Goal: Browse casually

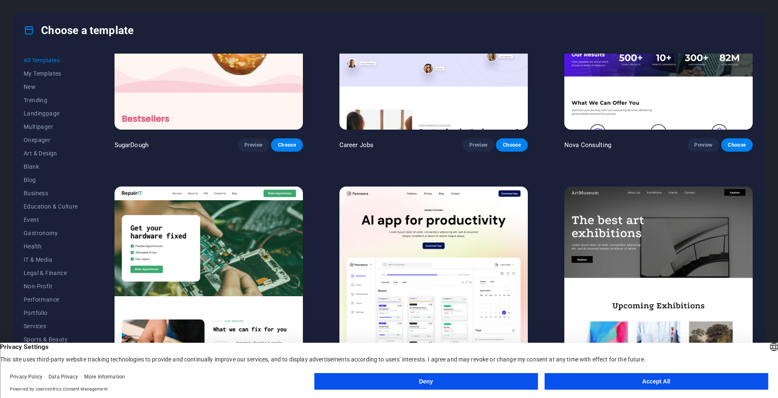
scroll to position [125, 0]
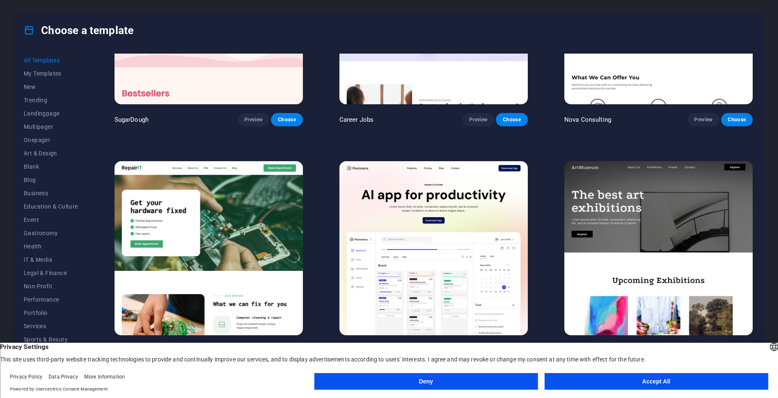
click at [643, 381] on button "Accept All" at bounding box center [657, 381] width 224 height 17
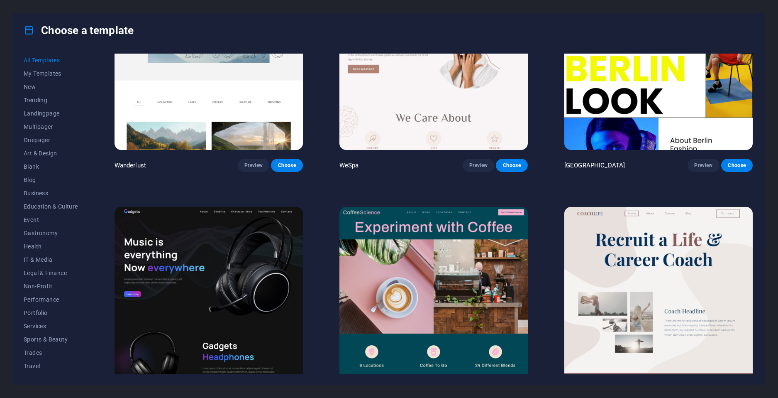
scroll to position [2823, 0]
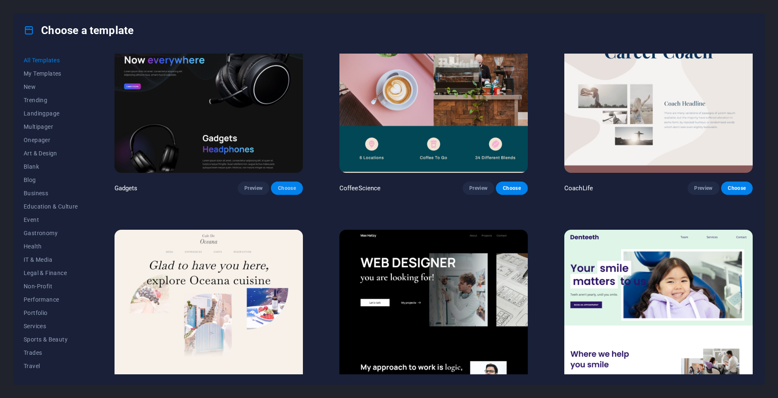
click at [291, 185] on span "Choose" at bounding box center [287, 188] width 18 height 7
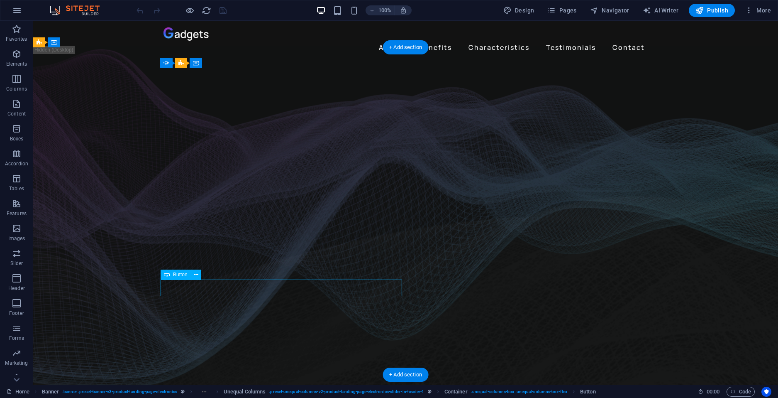
drag, startPoint x: 208, startPoint y: 299, endPoint x: 185, endPoint y: 283, distance: 28.9
drag, startPoint x: 214, startPoint y: 286, endPoint x: 210, endPoint y: 288, distance: 4.5
drag, startPoint x: 195, startPoint y: 290, endPoint x: 203, endPoint y: 289, distance: 8.3
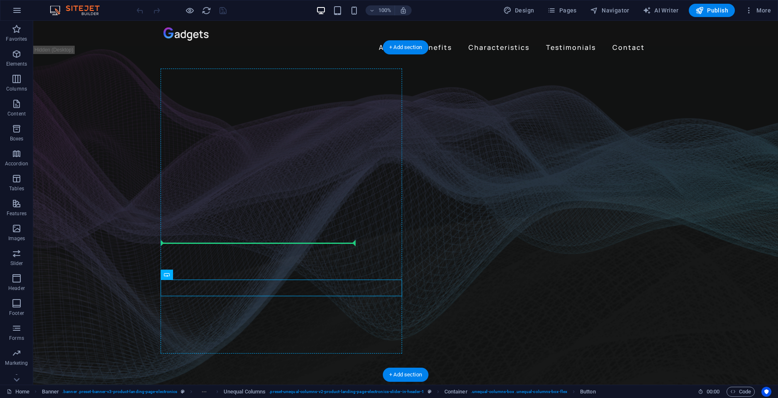
drag, startPoint x: 215, startPoint y: 295, endPoint x: 207, endPoint y: 244, distance: 51.2
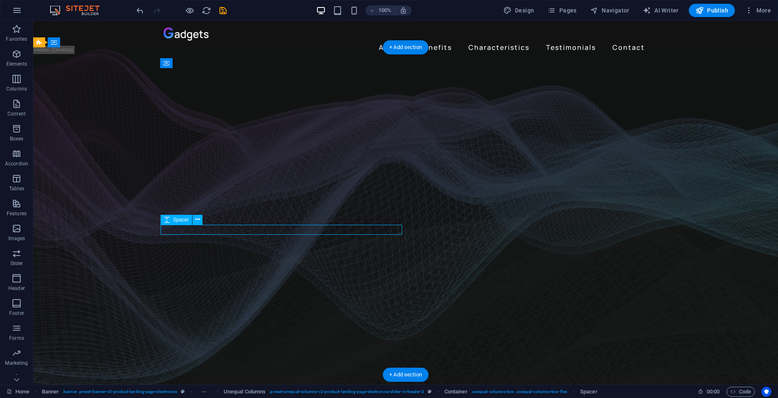
drag, startPoint x: 272, startPoint y: 232, endPoint x: 272, endPoint y: 227, distance: 5.0
drag, startPoint x: 393, startPoint y: 234, endPoint x: 419, endPoint y: 208, distance: 36.4
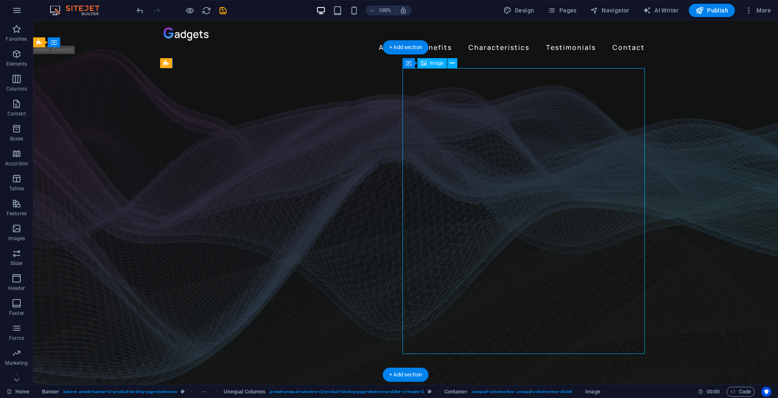
drag, startPoint x: 545, startPoint y: 214, endPoint x: 496, endPoint y: 250, distance: 60.2
drag, startPoint x: 537, startPoint y: 255, endPoint x: 598, endPoint y: 236, distance: 63.9
drag, startPoint x: 582, startPoint y: 213, endPoint x: 500, endPoint y: 108, distance: 133.4
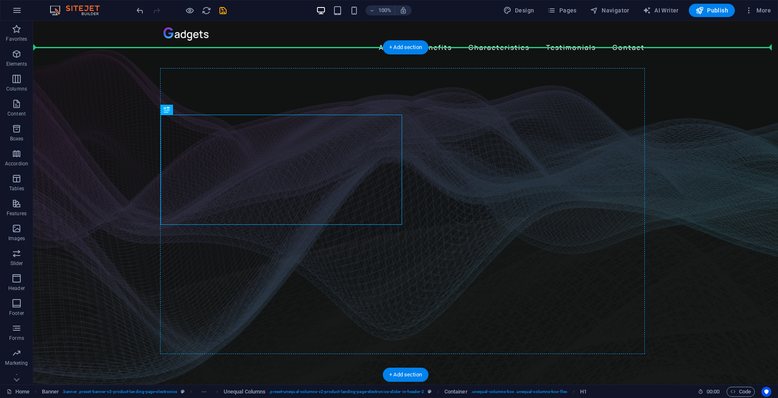
drag, startPoint x: 232, startPoint y: 156, endPoint x: 235, endPoint y: 105, distance: 50.3
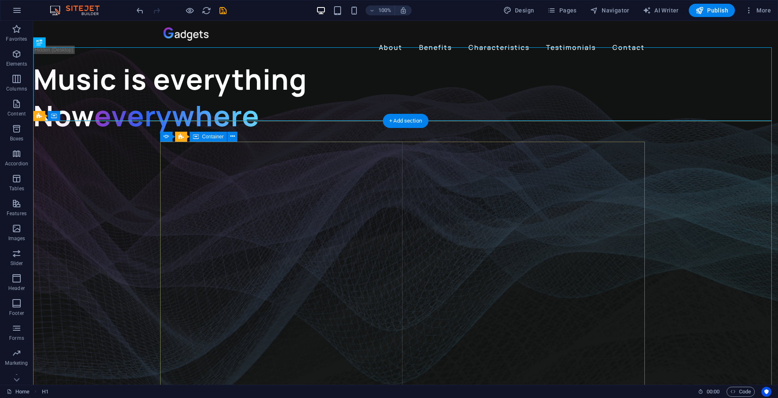
drag, startPoint x: 239, startPoint y: 173, endPoint x: 235, endPoint y: 179, distance: 7.4
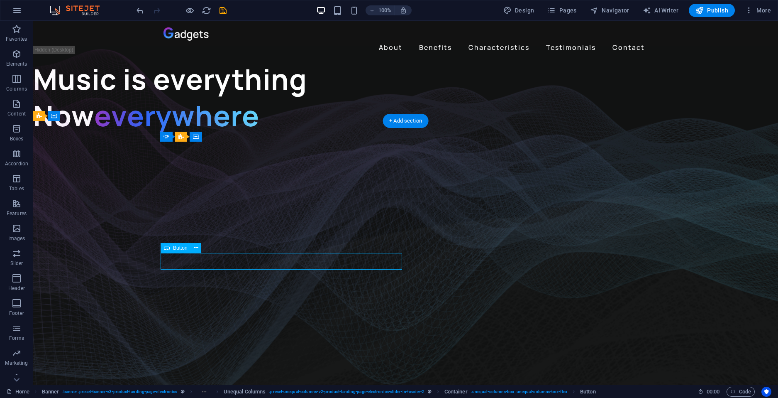
drag, startPoint x: 241, startPoint y: 264, endPoint x: 244, endPoint y: 258, distance: 6.9
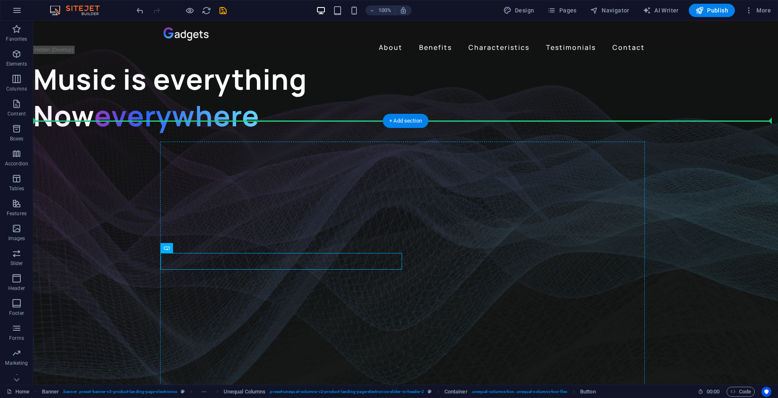
drag, startPoint x: 244, startPoint y: 264, endPoint x: 244, endPoint y: 176, distance: 88.0
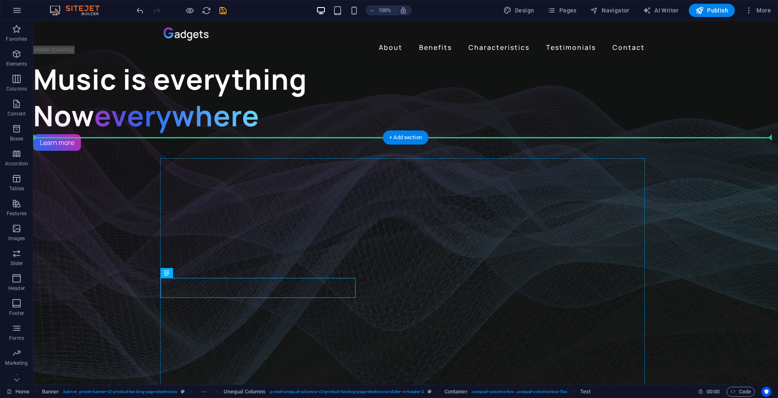
drag, startPoint x: 221, startPoint y: 287, endPoint x: 231, endPoint y: 187, distance: 100.1
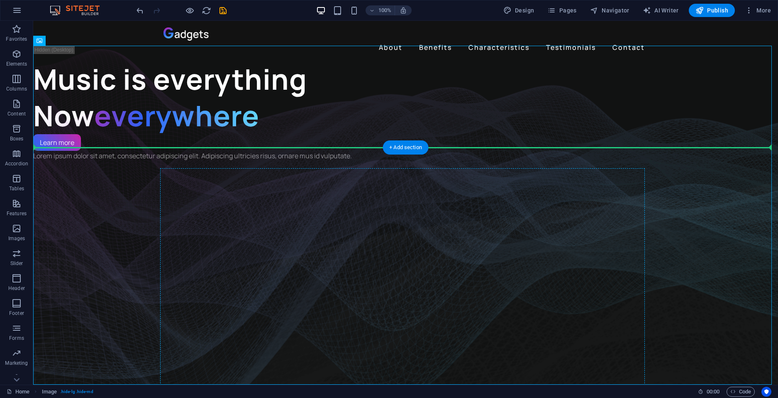
drag, startPoint x: 178, startPoint y: 117, endPoint x: 257, endPoint y: 270, distance: 171.3
drag, startPoint x: 190, startPoint y: 83, endPoint x: 235, endPoint y: 266, distance: 188.2
drag, startPoint x: 58, startPoint y: 127, endPoint x: 116, endPoint y: 147, distance: 61.3
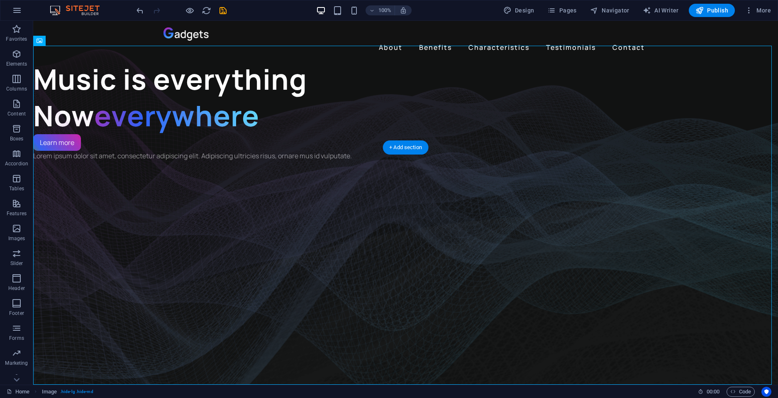
drag, startPoint x: 125, startPoint y: 148, endPoint x: 131, endPoint y: 142, distance: 8.5
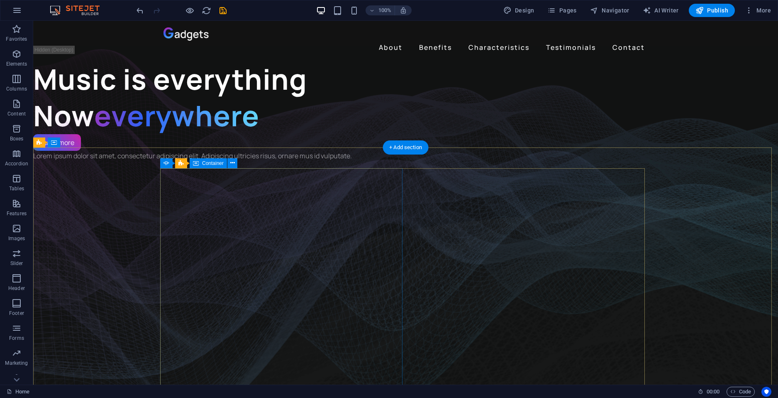
drag, startPoint x: 205, startPoint y: 202, endPoint x: 207, endPoint y: 206, distance: 4.3
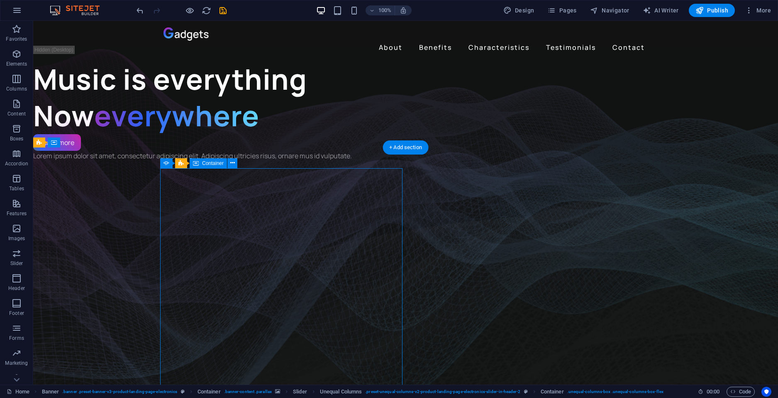
drag, startPoint x: 202, startPoint y: 222, endPoint x: 130, endPoint y: 201, distance: 74.7
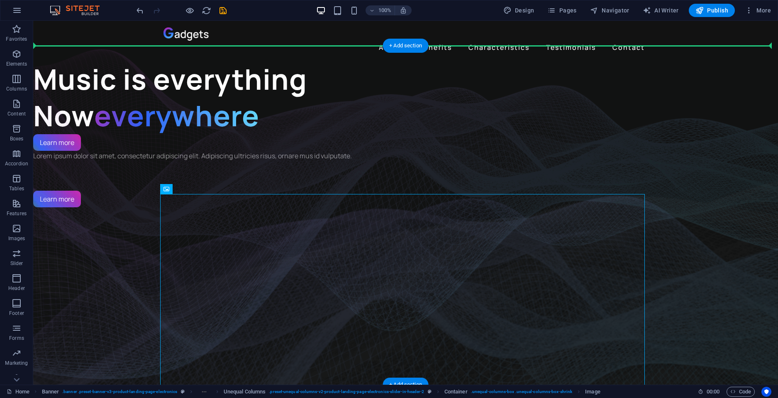
drag, startPoint x: 356, startPoint y: 315, endPoint x: 457, endPoint y: 83, distance: 253.7
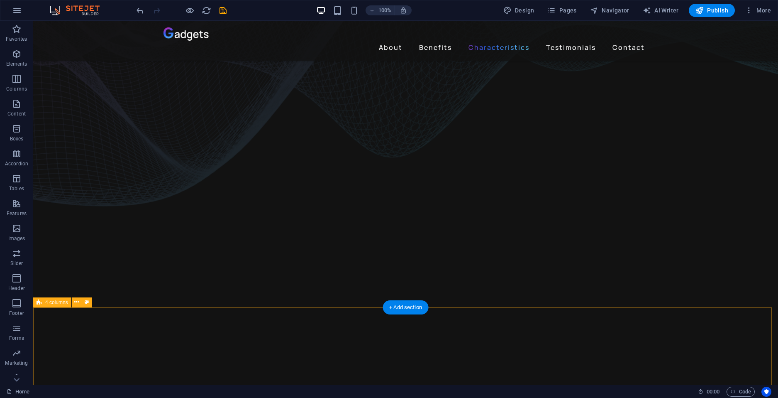
scroll to position [1370, 0]
